Goal: Task Accomplishment & Management: Complete application form

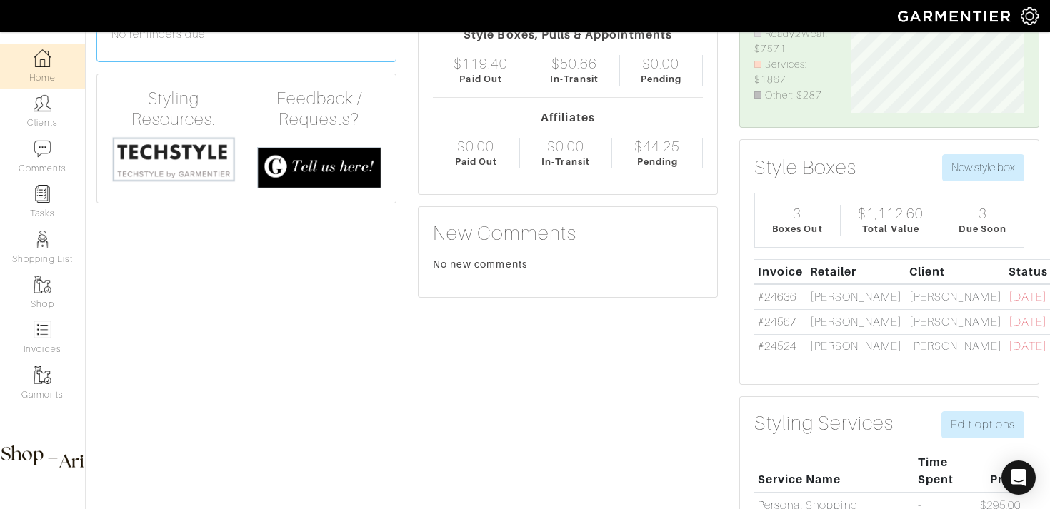
scroll to position [128, 0]
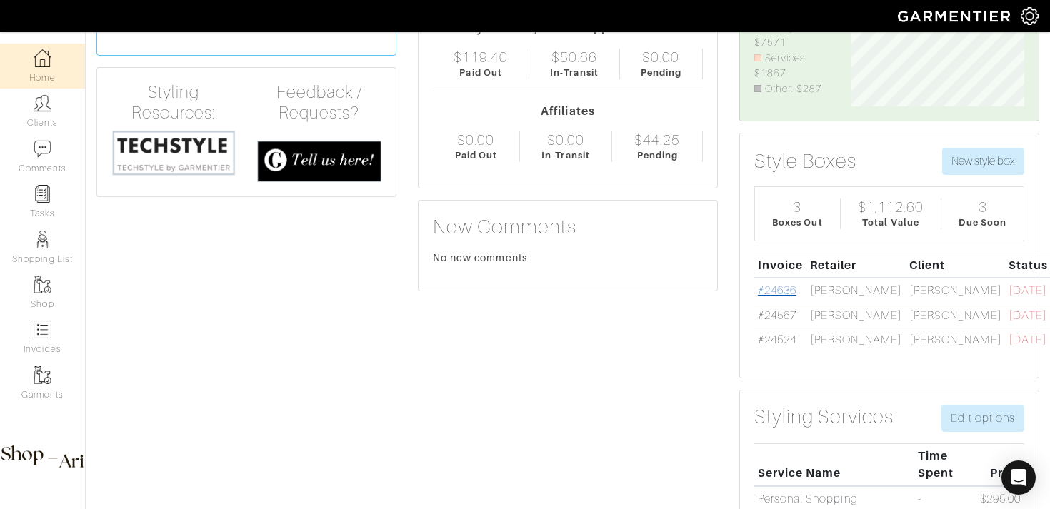
click at [781, 286] on link "#24636" at bounding box center [777, 290] width 39 height 13
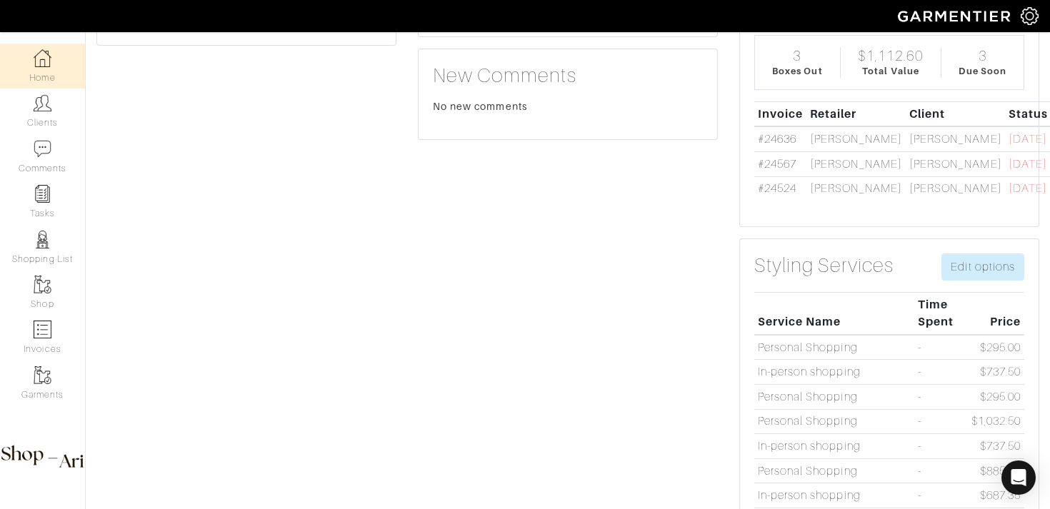
scroll to position [296, 0]
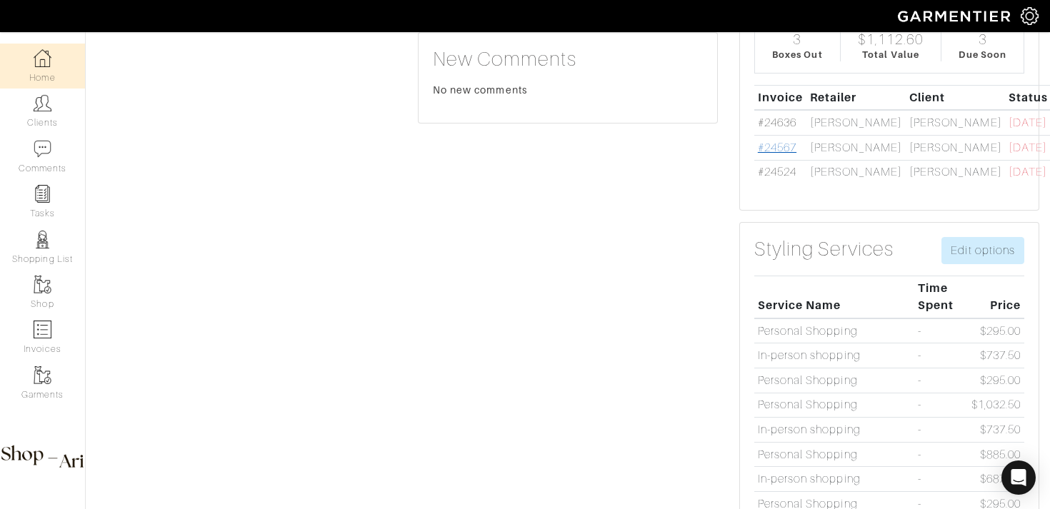
click at [767, 150] on link "#24567" at bounding box center [777, 147] width 39 height 13
click at [779, 169] on link "#24524" at bounding box center [777, 172] width 39 height 13
click at [45, 201] on img at bounding box center [43, 194] width 18 height 18
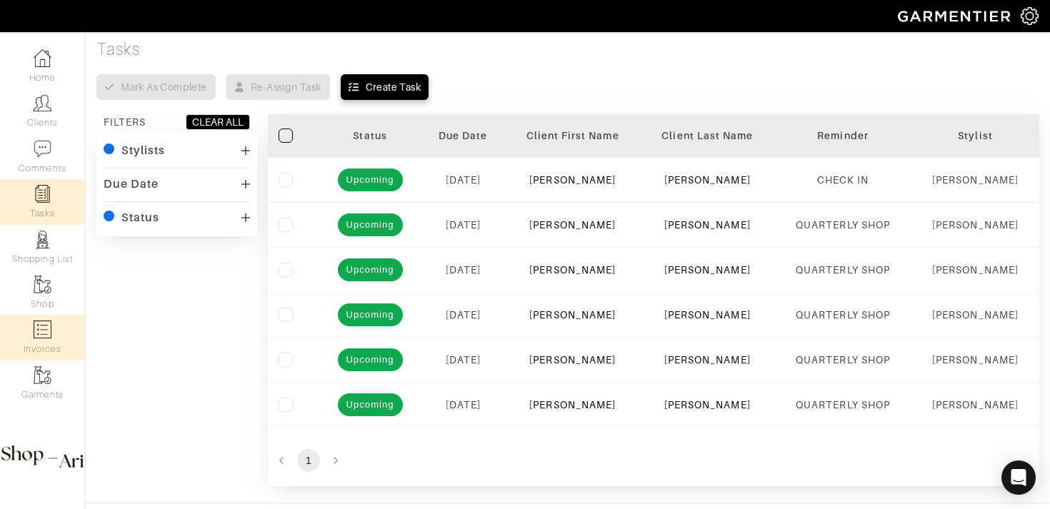
click at [32, 325] on link "Invoices" at bounding box center [42, 337] width 85 height 45
select select
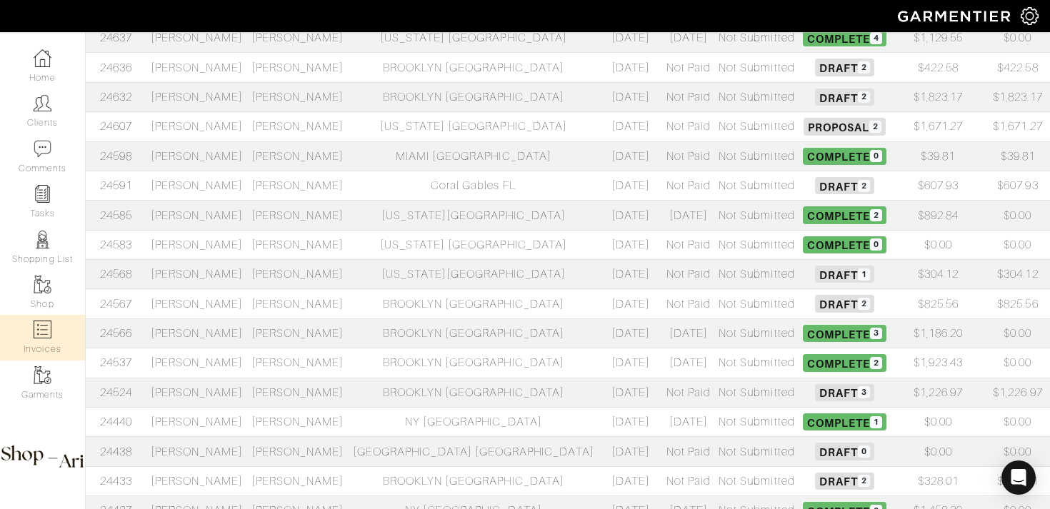
scroll to position [345, 0]
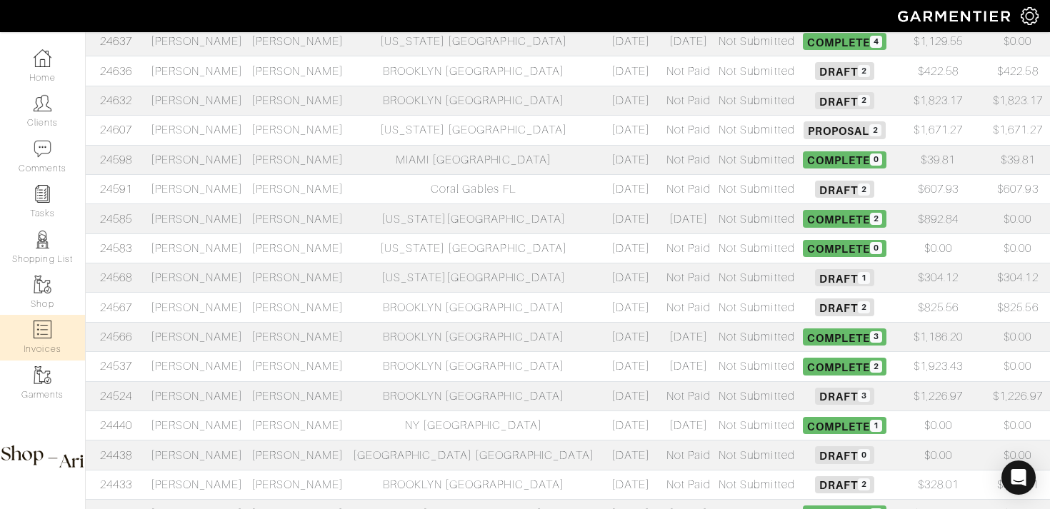
click at [247, 134] on td "Leslie Cohen" at bounding box center [196, 130] width 101 height 29
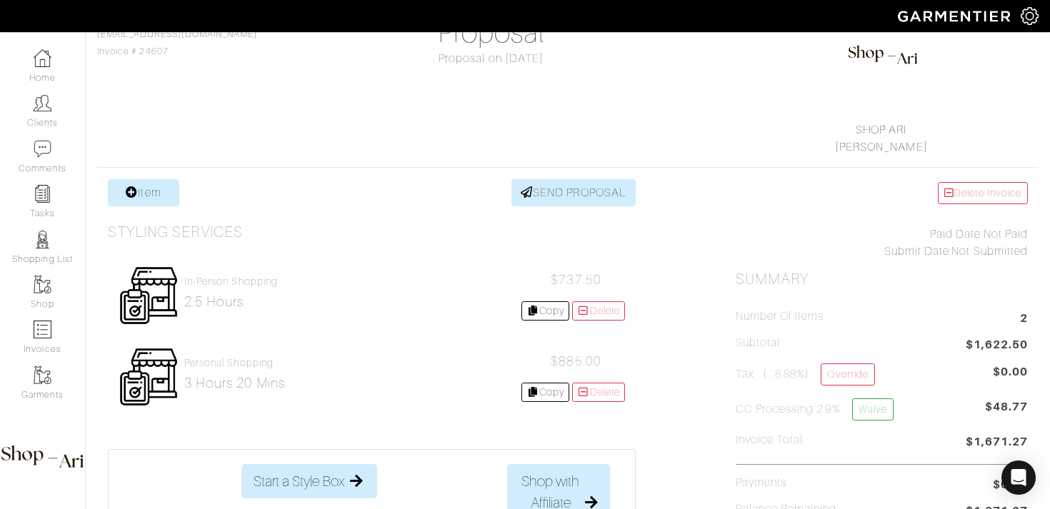
scroll to position [154, 0]
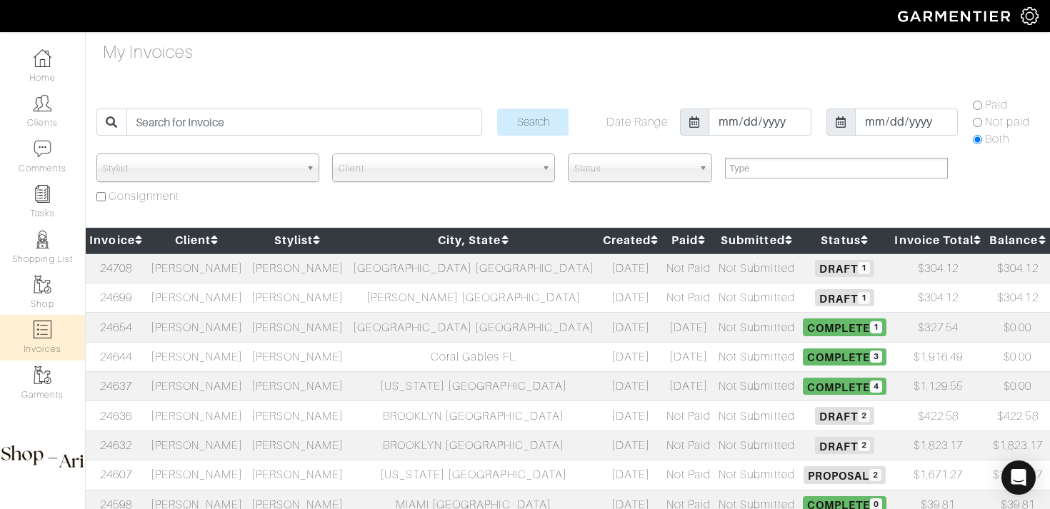
select select
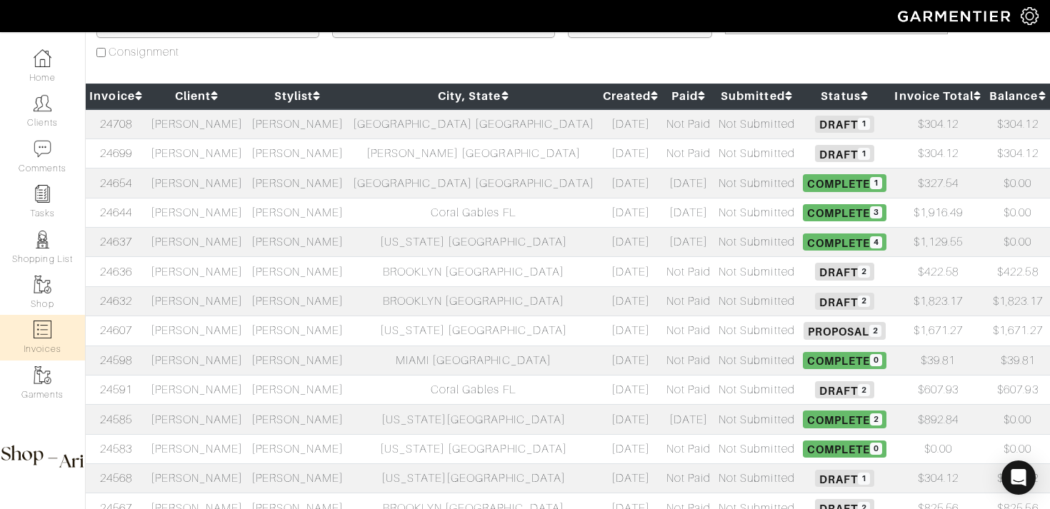
scroll to position [136, 0]
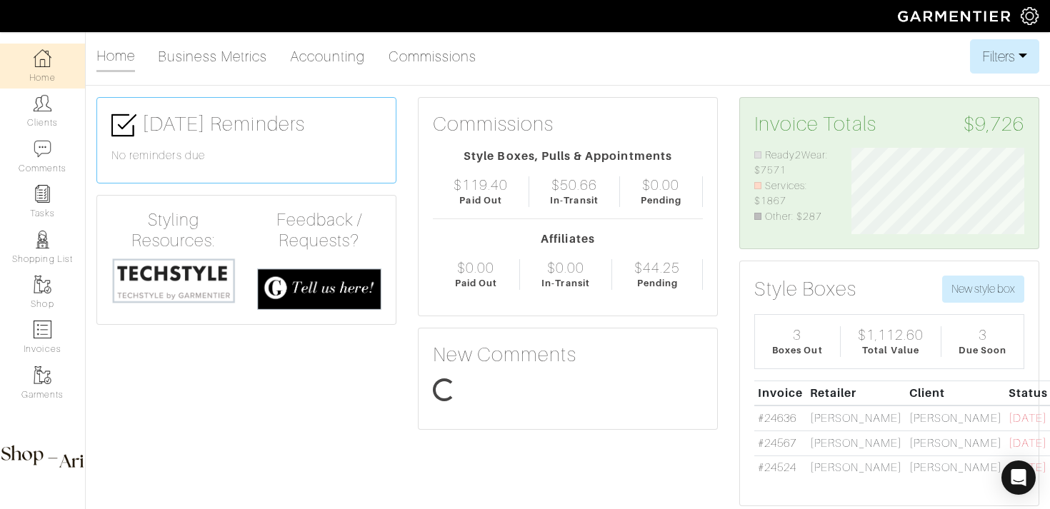
scroll to position [86, 194]
click at [768, 421] on link "#24636" at bounding box center [777, 418] width 39 height 13
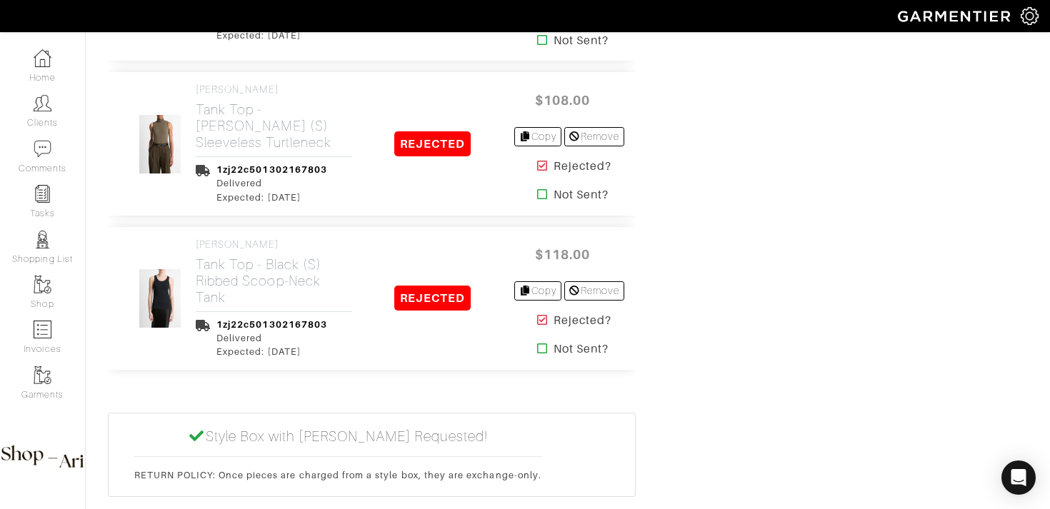
scroll to position [2687, 0]
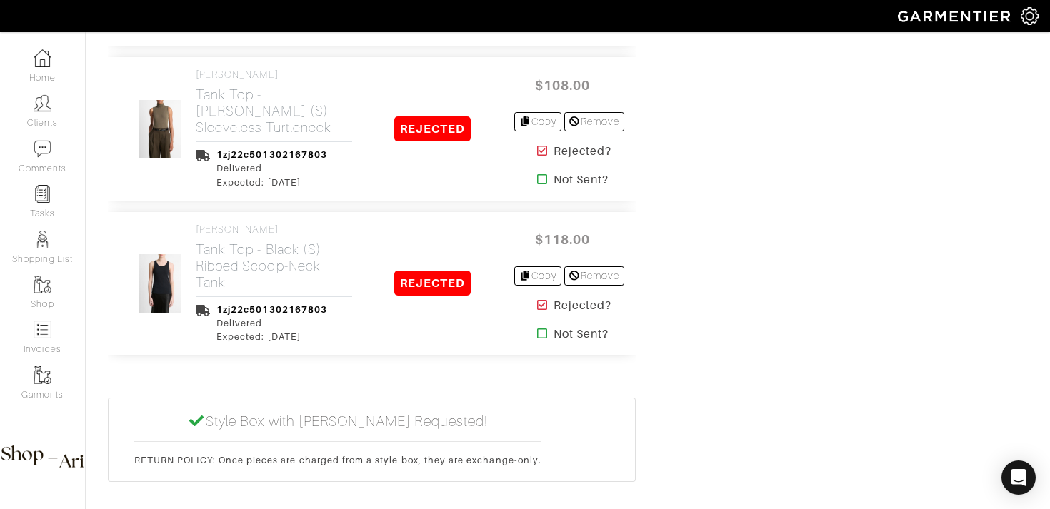
click at [65, 66] on link "Home" at bounding box center [42, 66] width 85 height 45
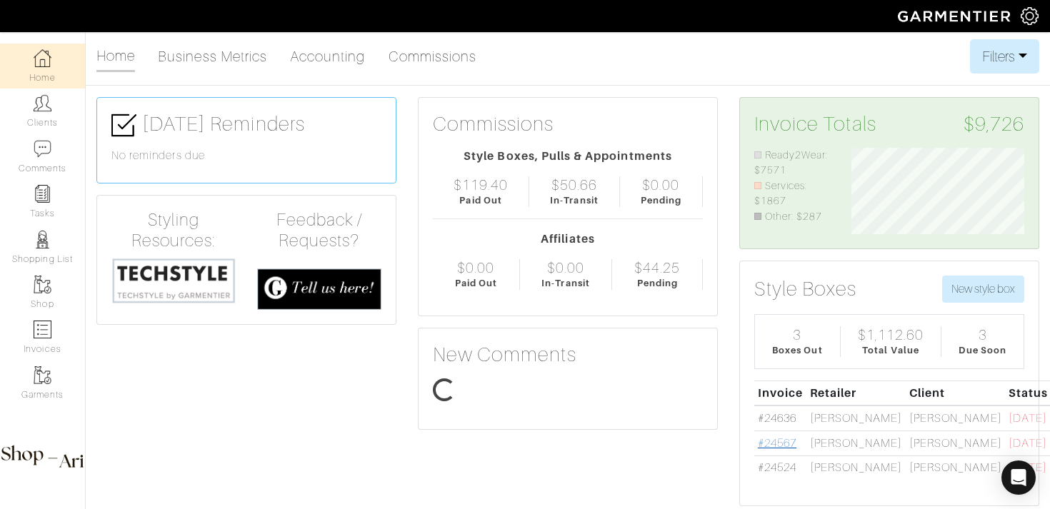
click at [777, 442] on link "#24567" at bounding box center [777, 443] width 39 height 13
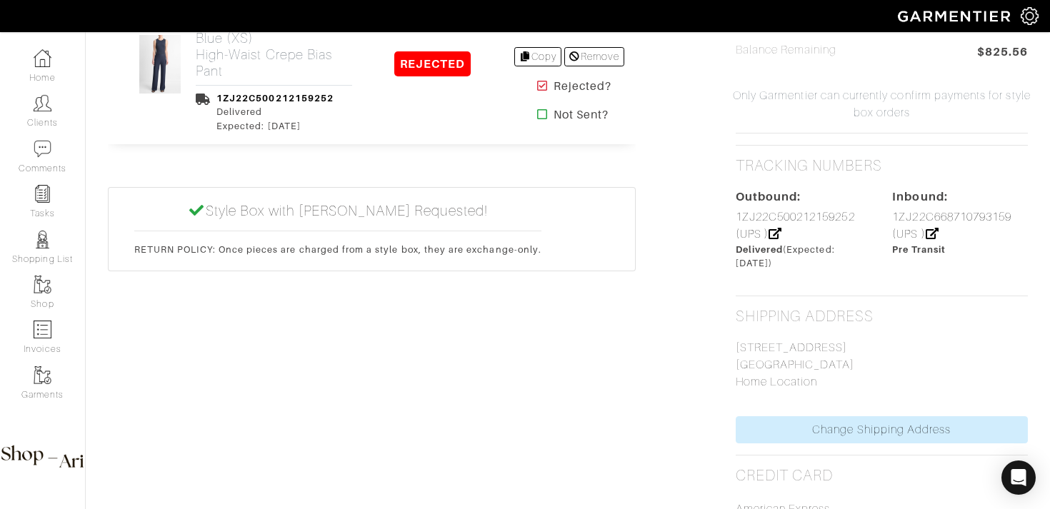
scroll to position [979, 0]
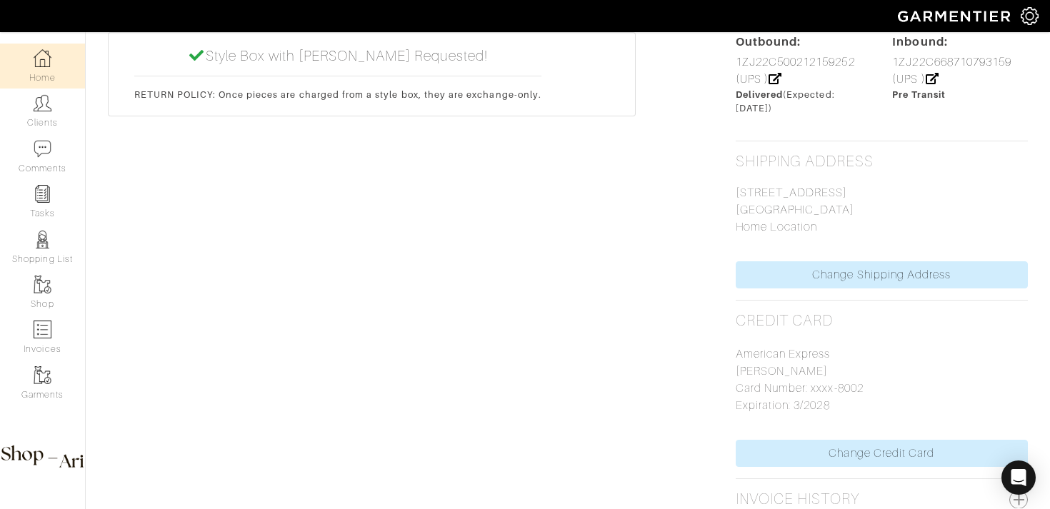
click at [54, 69] on link "Home" at bounding box center [42, 66] width 85 height 45
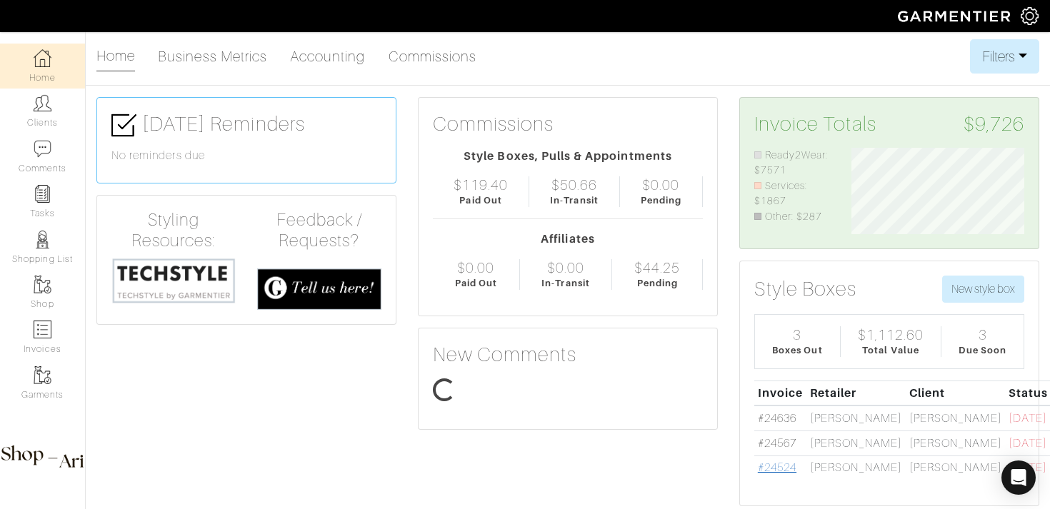
scroll to position [86, 194]
click at [784, 465] on link "#24524" at bounding box center [777, 467] width 39 height 13
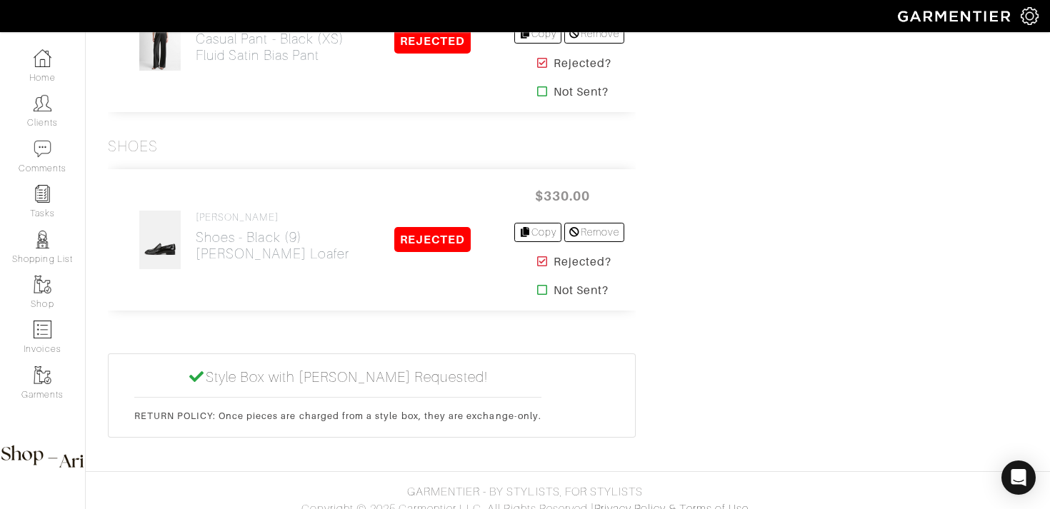
scroll to position [2265, 0]
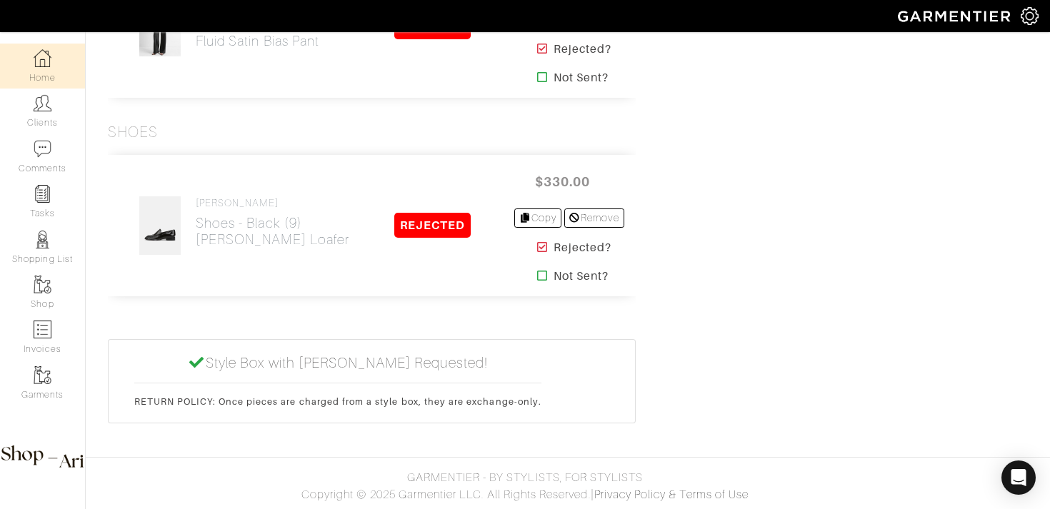
click at [62, 63] on link "Home" at bounding box center [42, 66] width 85 height 45
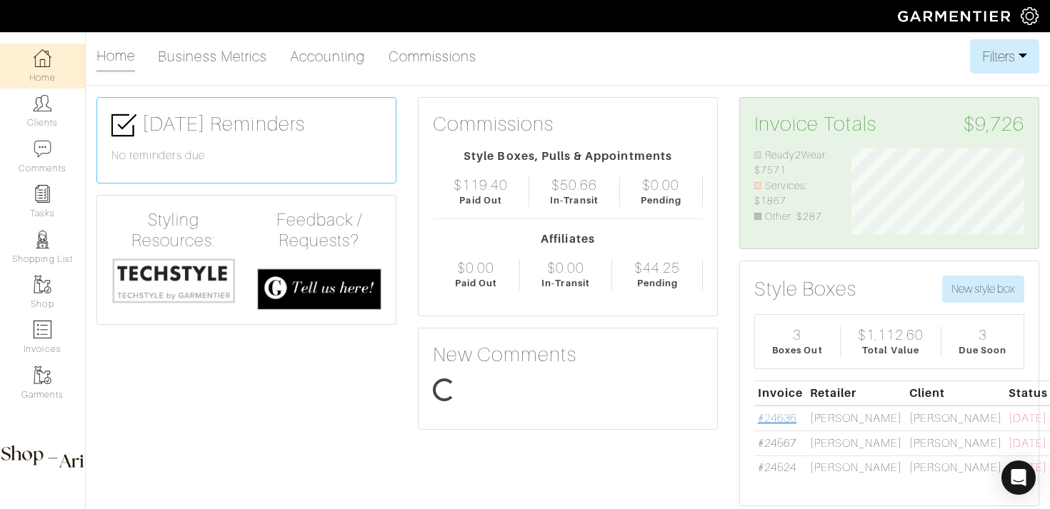
scroll to position [86, 194]
click at [782, 416] on link "#24636" at bounding box center [777, 418] width 39 height 13
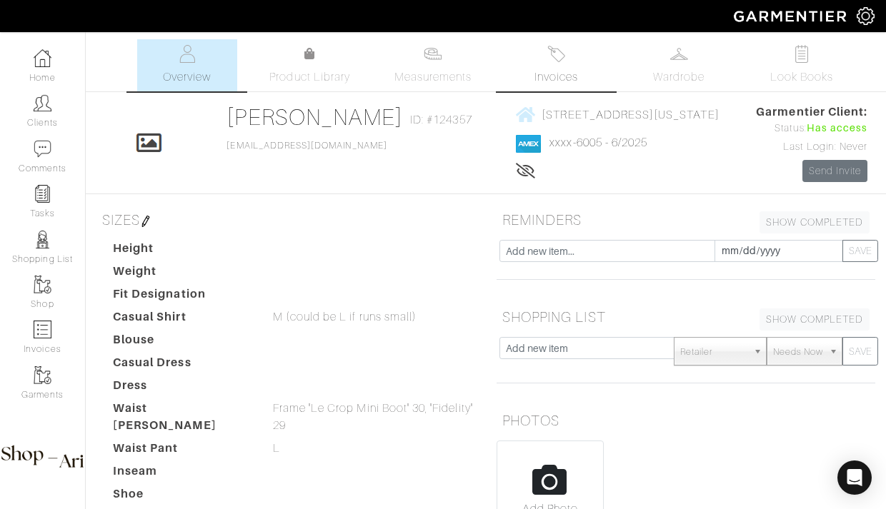
click at [564, 64] on link "Invoices" at bounding box center [556, 65] width 100 height 52
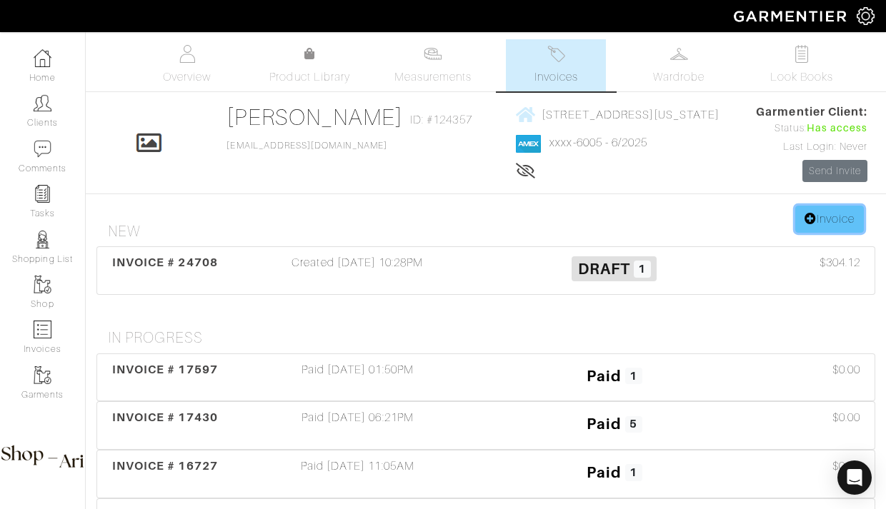
click at [842, 213] on link "Invoice" at bounding box center [829, 219] width 69 height 27
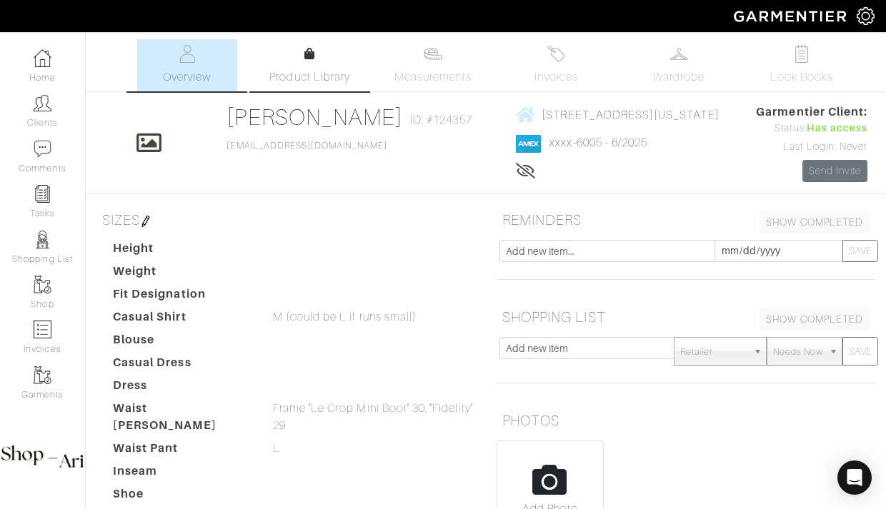
click at [309, 61] on div at bounding box center [309, 54] width 11 height 17
click at [468, 55] on link "Measurements" at bounding box center [433, 65] width 101 height 52
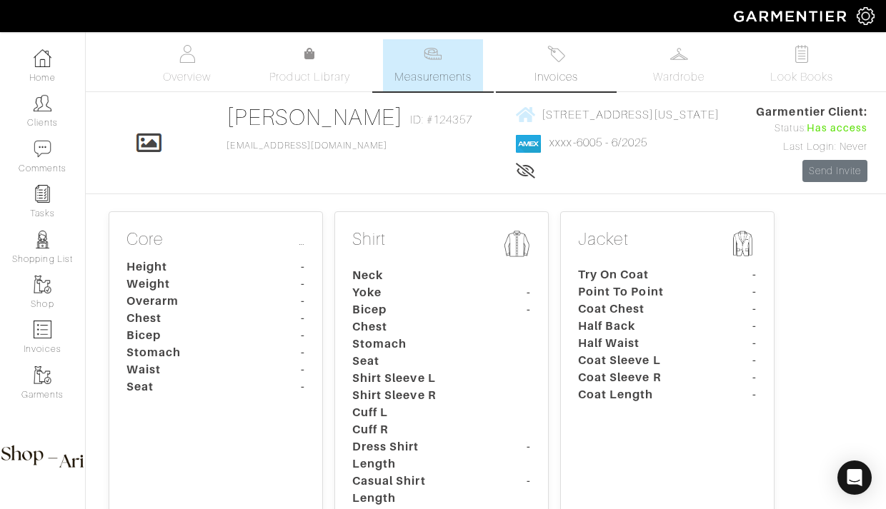
click at [587, 63] on link "Invoices" at bounding box center [556, 65] width 100 height 52
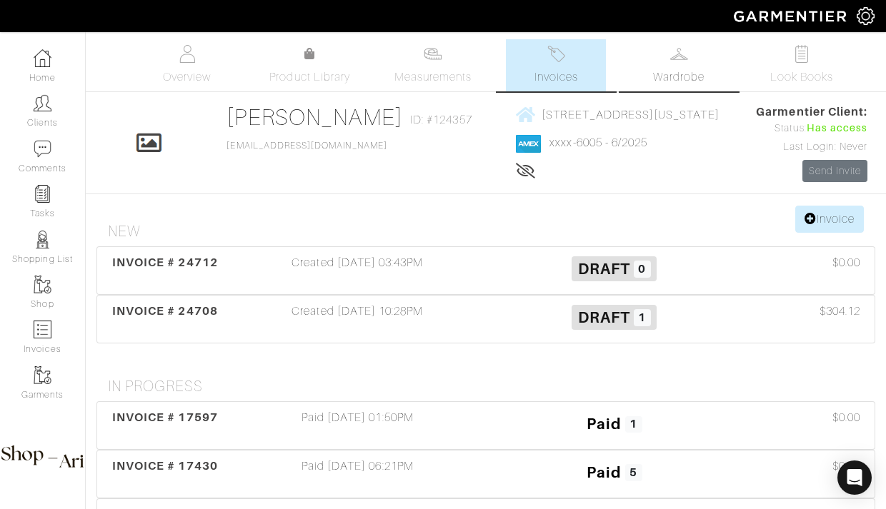
click at [677, 61] on img at bounding box center [679, 54] width 18 height 18
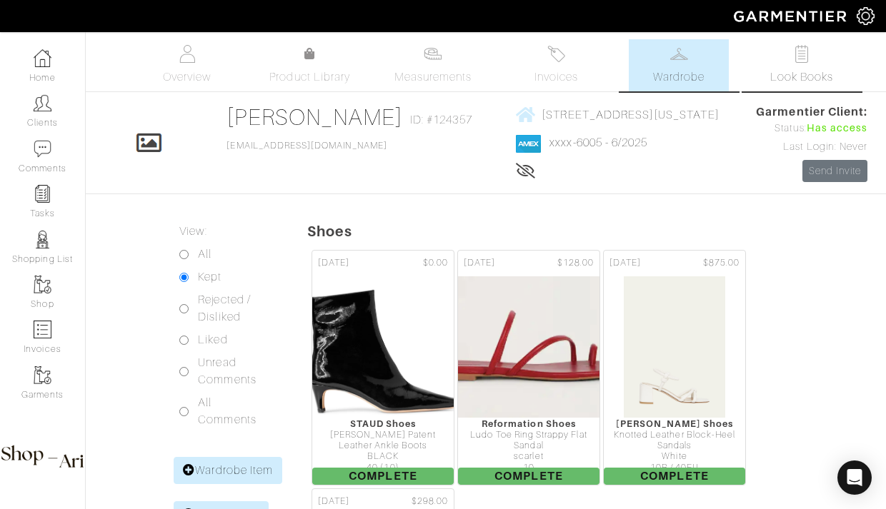
click at [794, 63] on link "Look Books" at bounding box center [802, 65] width 100 height 52
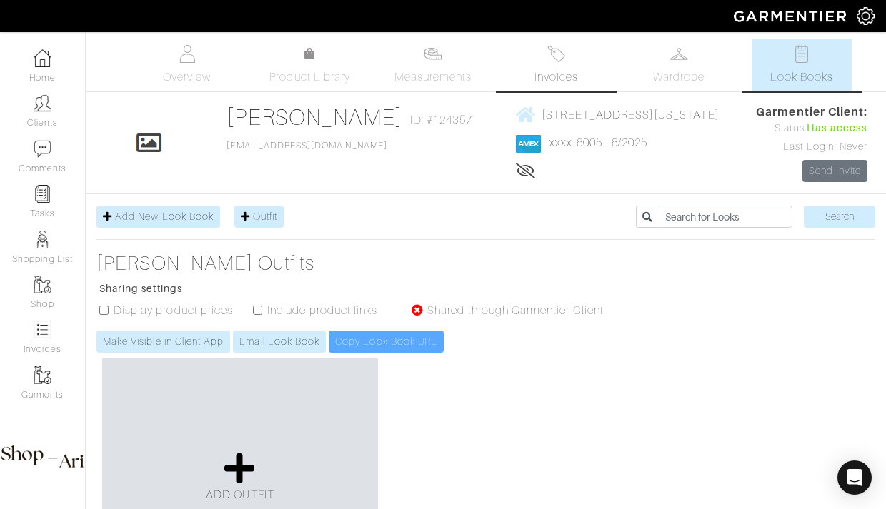
click at [549, 67] on link "Invoices" at bounding box center [556, 65] width 100 height 52
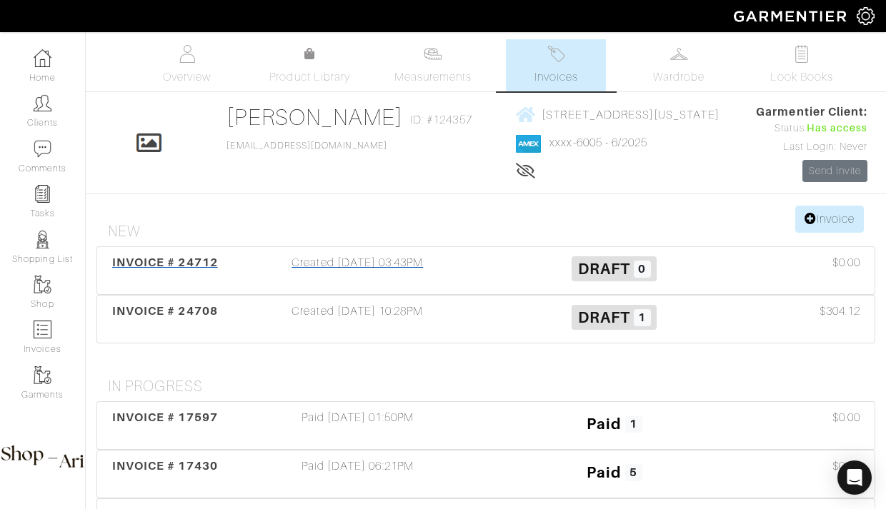
click at [681, 273] on h3 "Draft 0" at bounding box center [613, 267] width 235 height 27
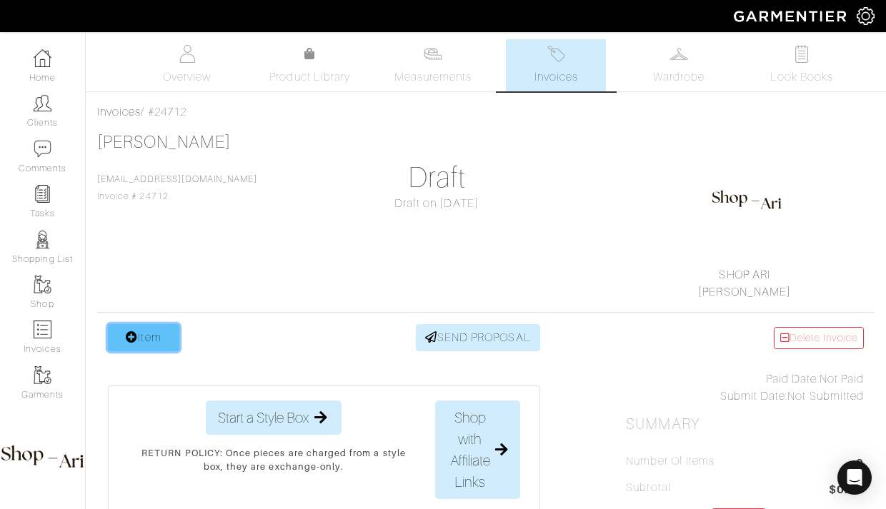
click at [152, 330] on link "Item" at bounding box center [143, 337] width 71 height 27
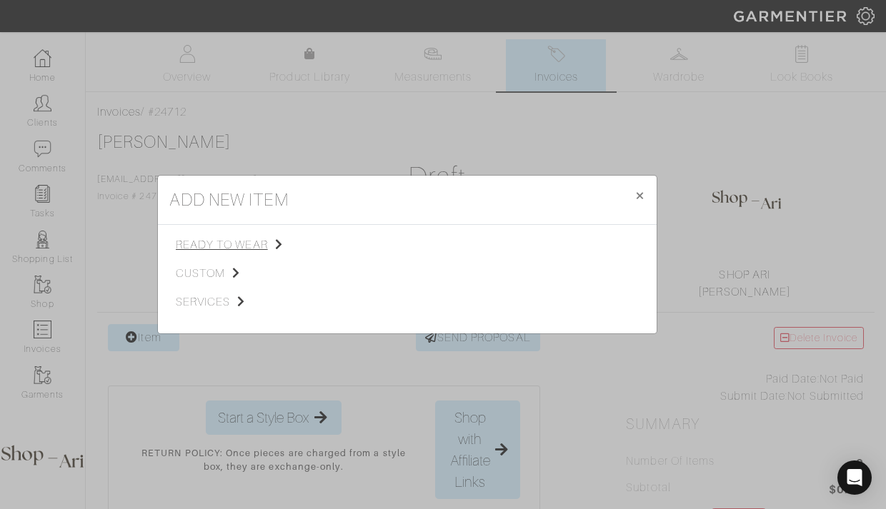
click at [231, 243] on span "ready to wear" at bounding box center [248, 244] width 144 height 17
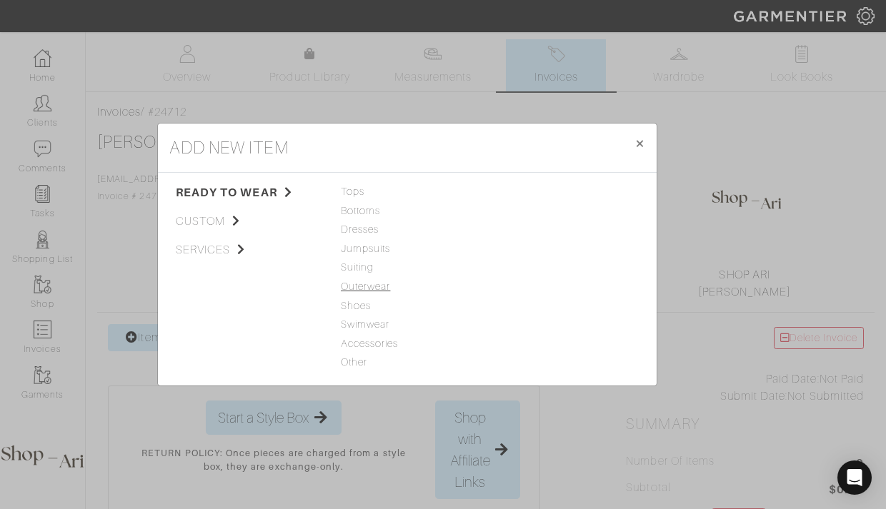
click at [378, 281] on span "Outerwear" at bounding box center [407, 287] width 133 height 16
click at [523, 186] on link "Jacket" at bounding box center [510, 191] width 31 height 11
click at [522, 196] on link "Jacket" at bounding box center [510, 191] width 31 height 11
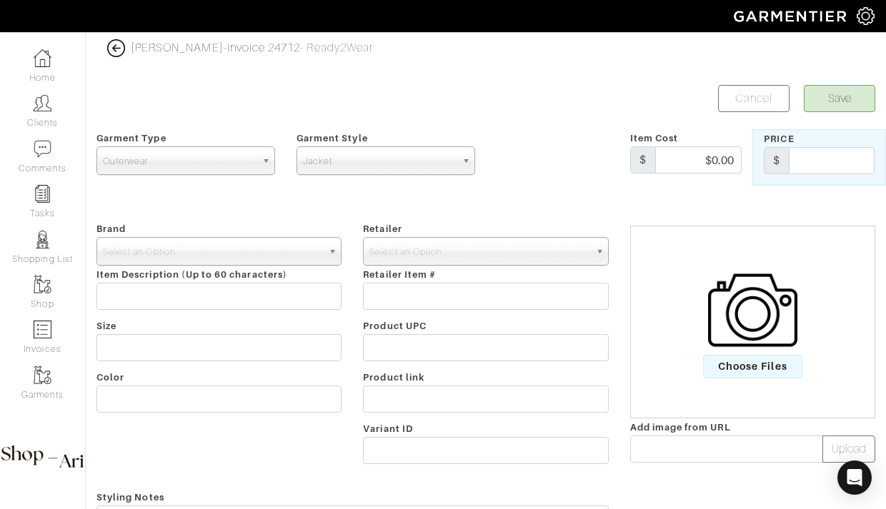
click at [503, 193] on form "Save Cancel Garment Type Tops Bottoms Dresses Jumpsuits Suiting Outerwear Shoes…" at bounding box center [485, 341] width 779 height 513
click at [239, 261] on span "Select an Option" at bounding box center [212, 252] width 219 height 29
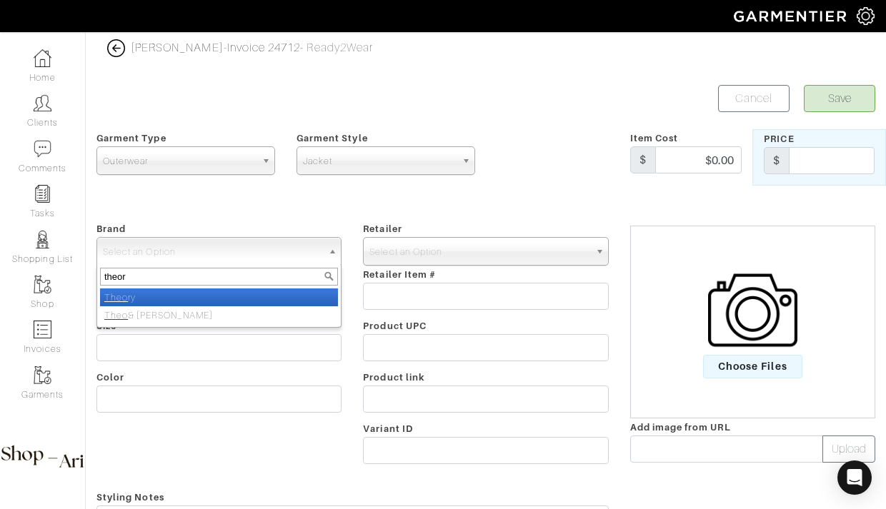
type input "theory"
select select "Theory"
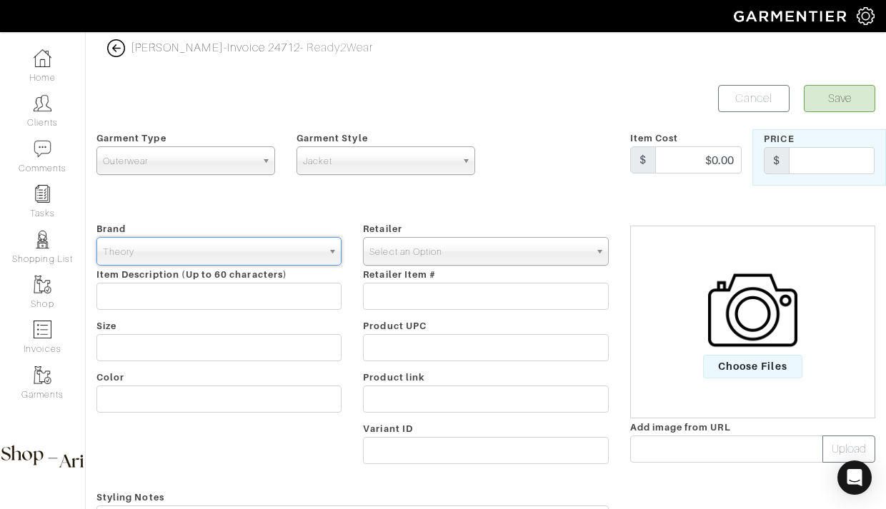
click at [382, 264] on span "Select an Option" at bounding box center [478, 252] width 219 height 29
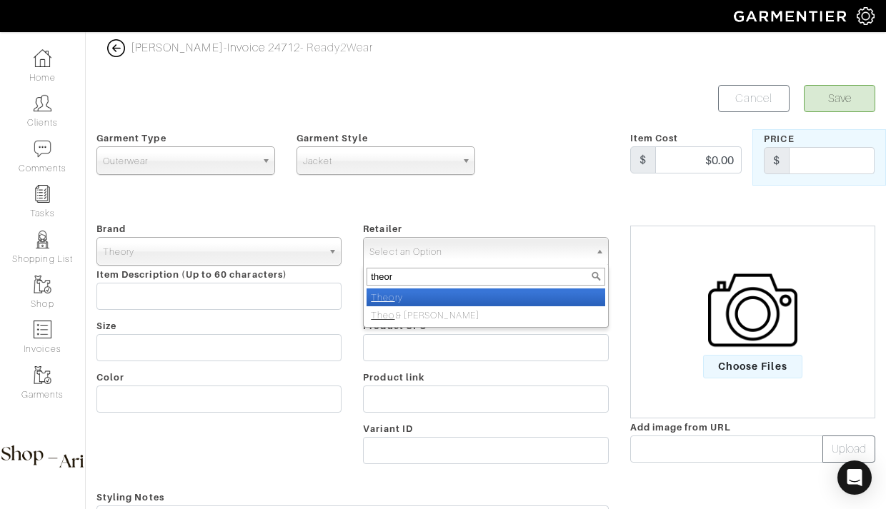
type input "theory"
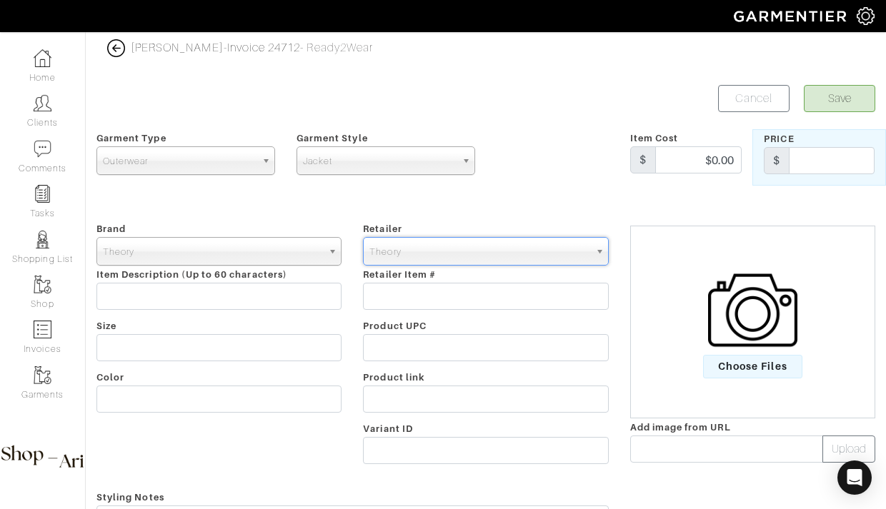
select select "13"
click at [269, 299] on input "text" at bounding box center [218, 296] width 245 height 27
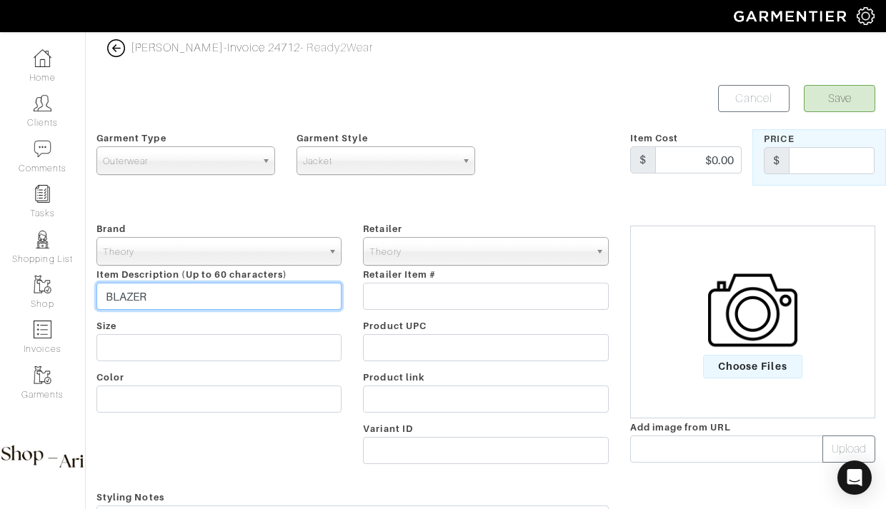
type input "BLAZER"
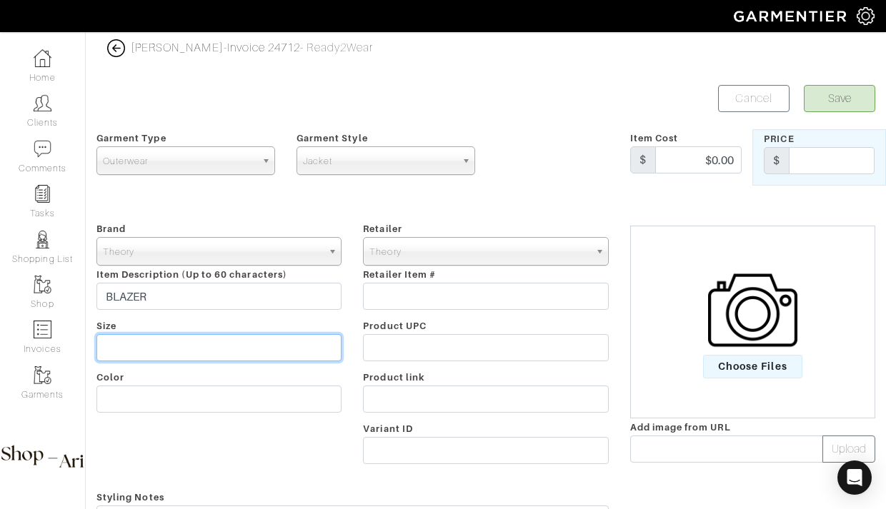
click at [124, 352] on input "text" at bounding box center [218, 347] width 245 height 27
type input "S"
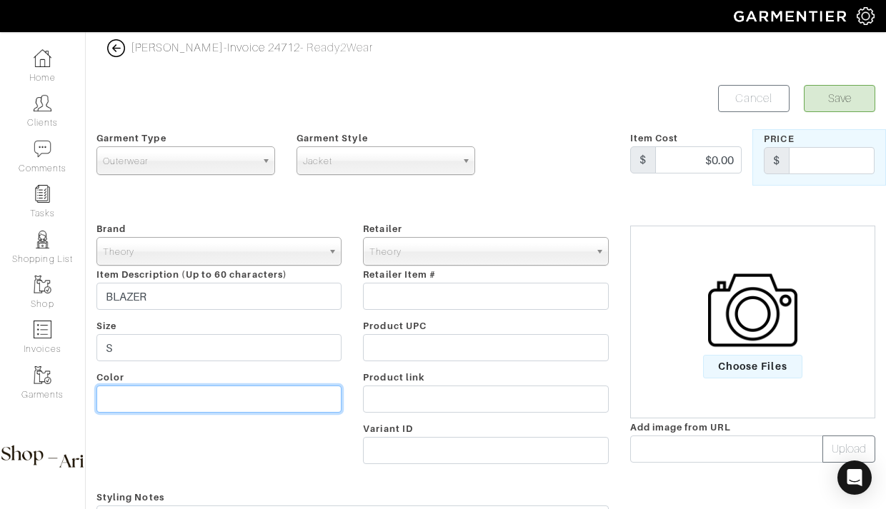
click at [131, 389] on input "text" at bounding box center [218, 399] width 245 height 27
type input "BRASS MULTI"
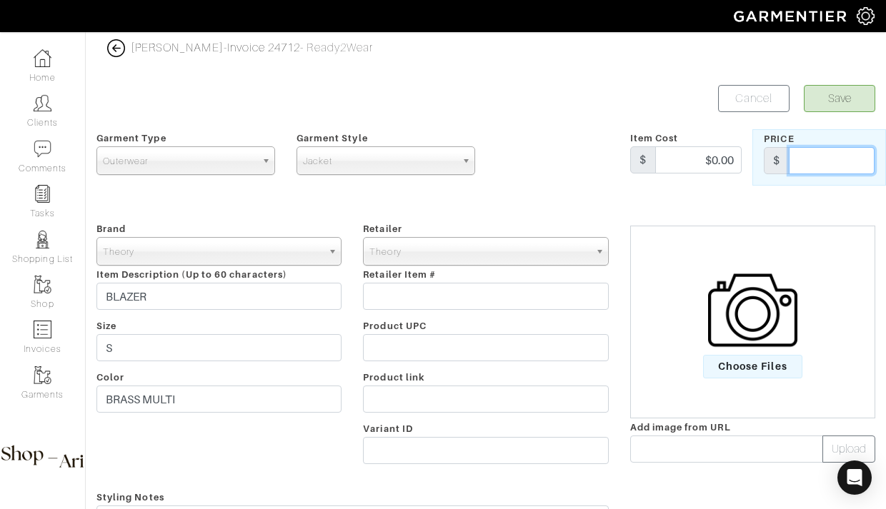
click at [822, 164] on input "text" at bounding box center [832, 160] width 86 height 27
type input "0"
click at [802, 248] on div "Choose Files" at bounding box center [752, 322] width 245 height 193
click at [752, 359] on span "Choose Files" at bounding box center [752, 367] width 99 height 24
click at [0, 0] on input "Choose Files" at bounding box center [0, 0] width 0 height 0
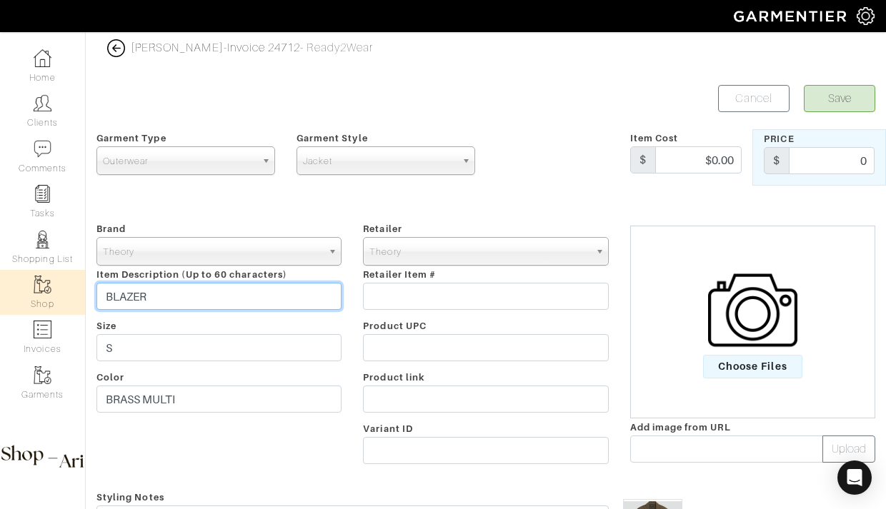
drag, startPoint x: 161, startPoint y: 301, endPoint x: 44, endPoint y: 301, distance: 117.9
click at [44, 301] on div "Company Settings Manage Subscription My Profile Stylists Sign Out Home Clients …" at bounding box center [443, 311] width 886 height 622
paste input "Oversized Blazer in Plaid Wool-Cashmere"
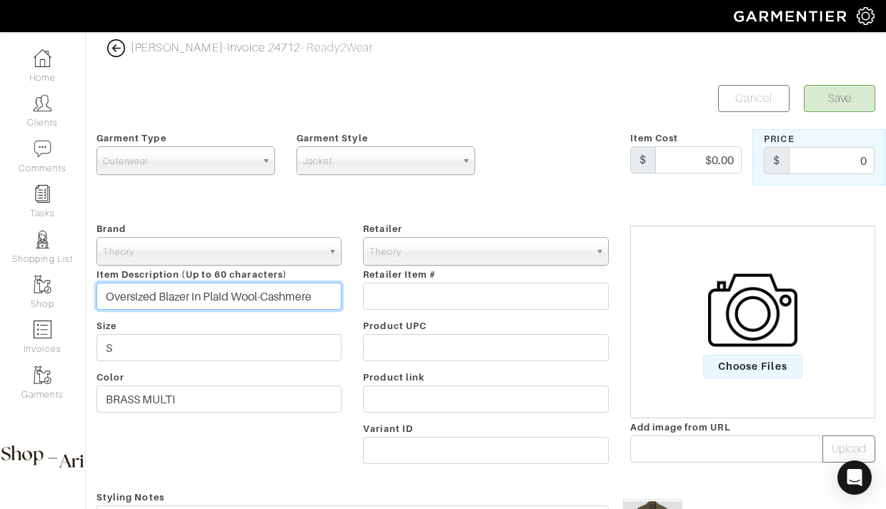
type input "Oversized Blazer in Plaid Wool-Cashmere"
click at [537, 181] on div at bounding box center [553, 157] width 134 height 56
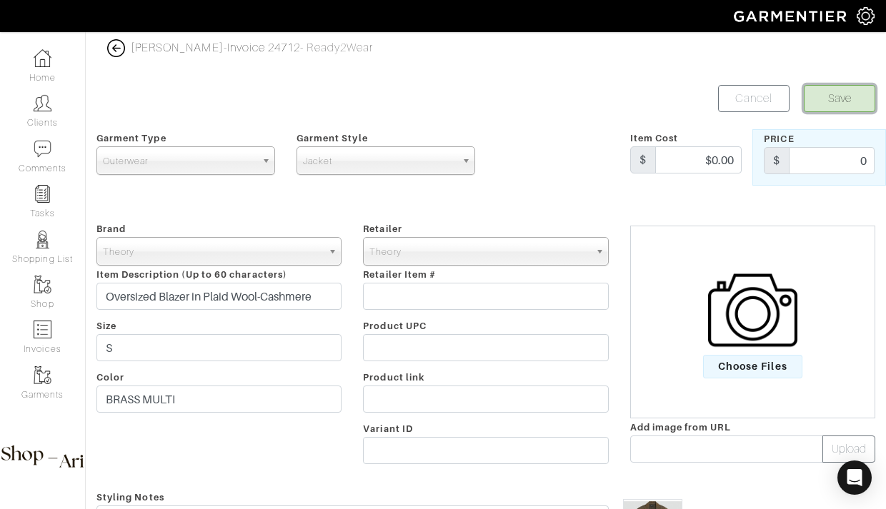
click at [844, 97] on button "Save" at bounding box center [839, 98] width 71 height 27
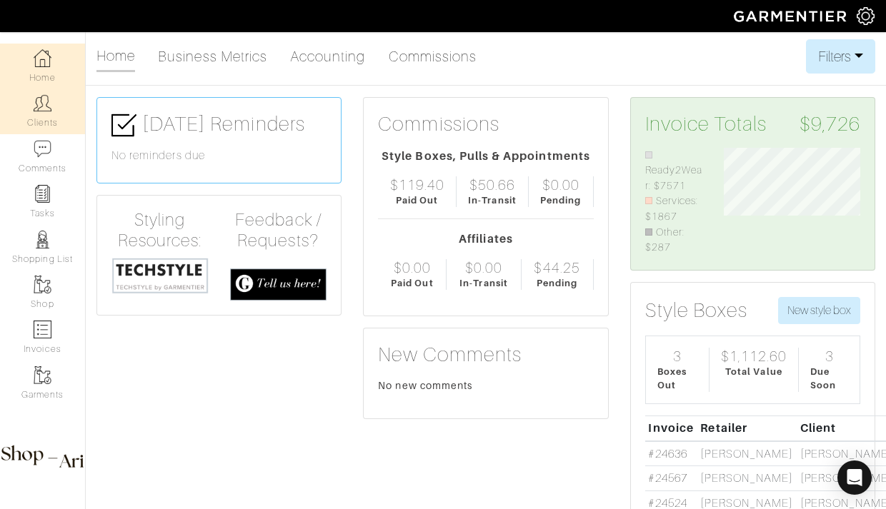
scroll to position [108, 158]
click at [51, 114] on link "Clients" at bounding box center [42, 111] width 85 height 45
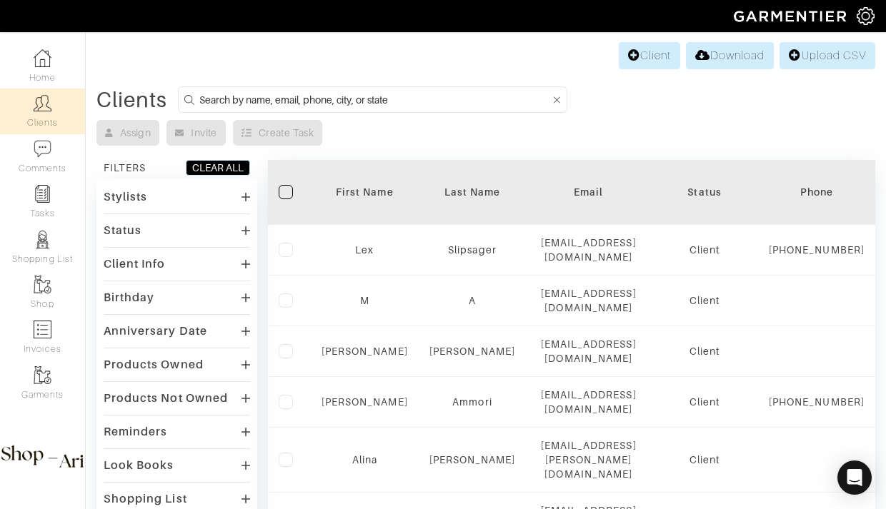
click at [206, 106] on input at bounding box center [374, 100] width 351 height 18
type input "dan sel"
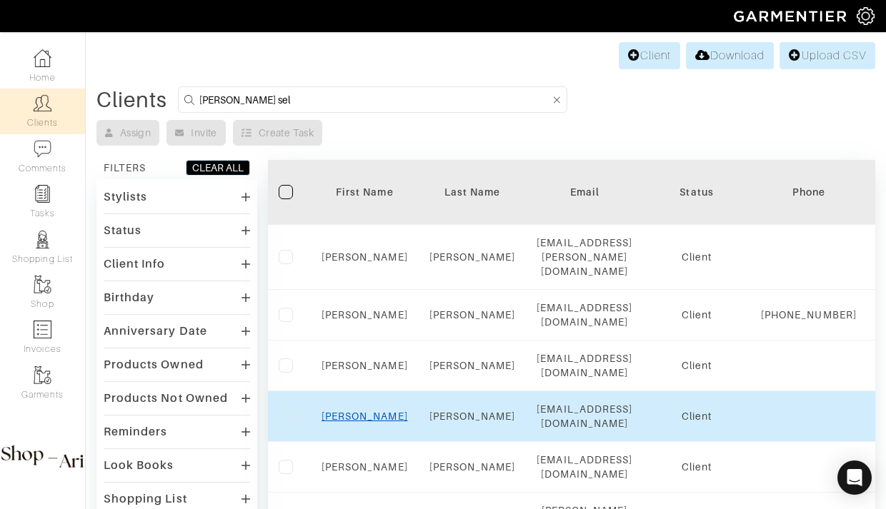
click at [373, 411] on link "Dan" at bounding box center [364, 416] width 86 height 11
